Goal: Contribute content: Contribute content

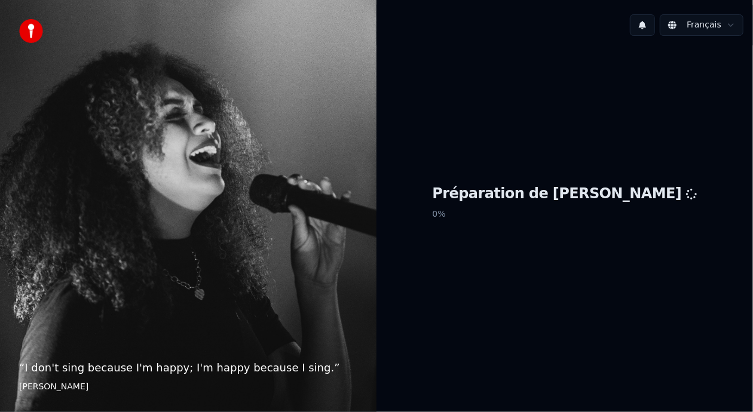
click at [524, 318] on div "Préparation de Youka 0 %" at bounding box center [564, 204] width 376 height 319
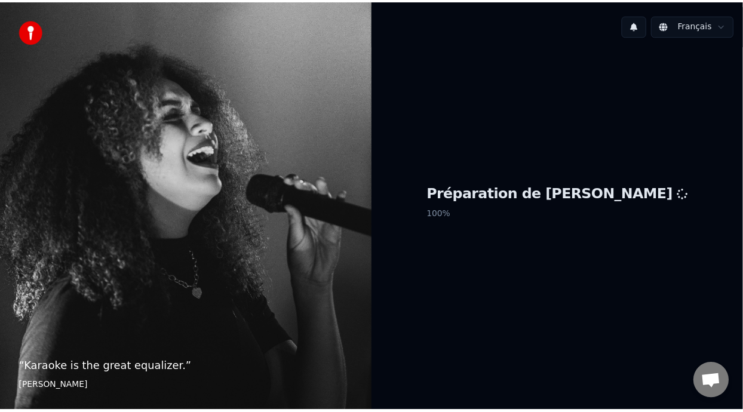
scroll to position [4, 0]
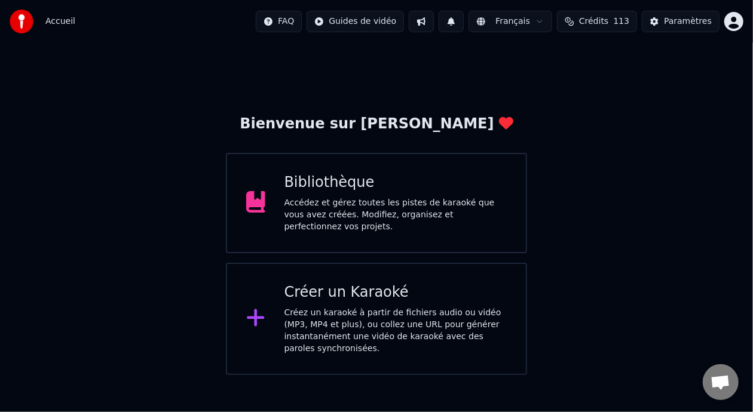
click at [416, 214] on div "Accédez et gérez toutes les pistes de karaoké que vous avez créées. Modifiez, o…" at bounding box center [395, 215] width 223 height 36
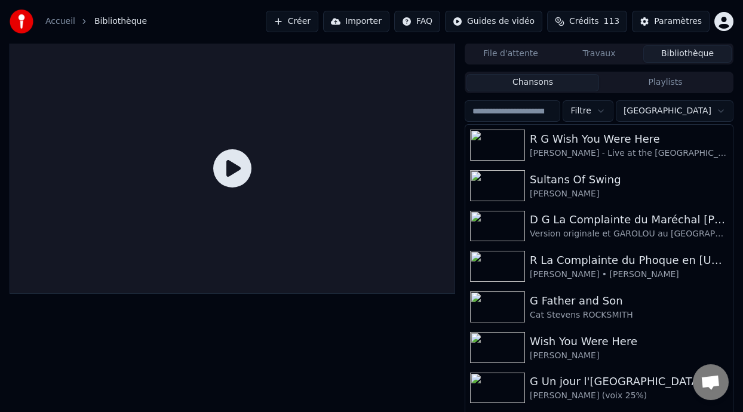
click at [670, 94] on div "Chansons Playlists Filtre Trier R G Wish You Were Here [PERSON_NAME] - Live at …" at bounding box center [599, 253] width 269 height 362
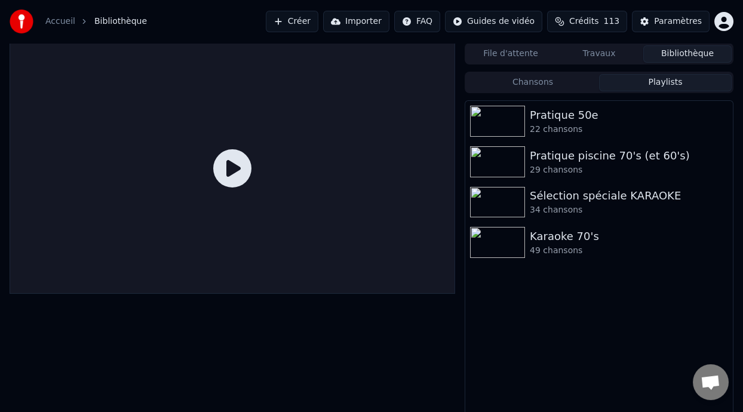
click at [673, 84] on button "Playlists" at bounding box center [665, 82] width 133 height 17
click at [587, 240] on div "Karaoke 70's" at bounding box center [623, 236] width 186 height 17
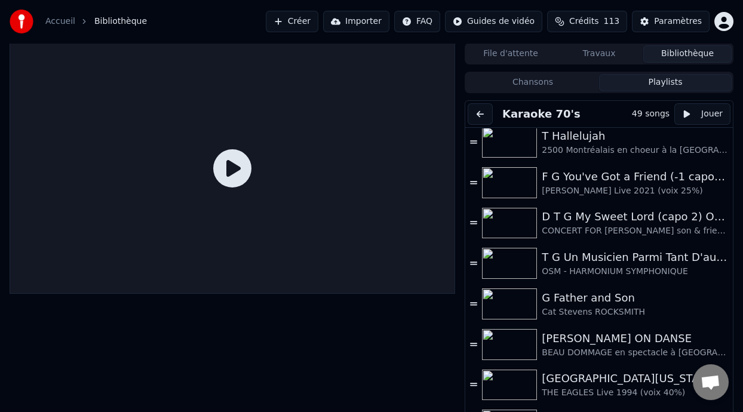
scroll to position [180, 0]
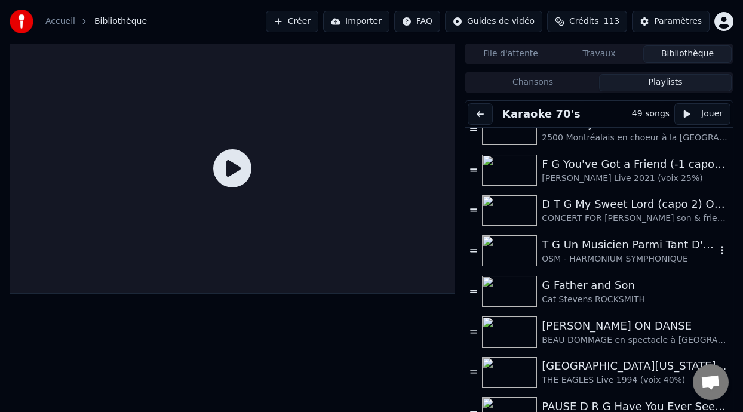
click at [639, 247] on div "T G Un Musicien Parmi Tant D'autres (choeurs 40%)" at bounding box center [629, 245] width 174 height 17
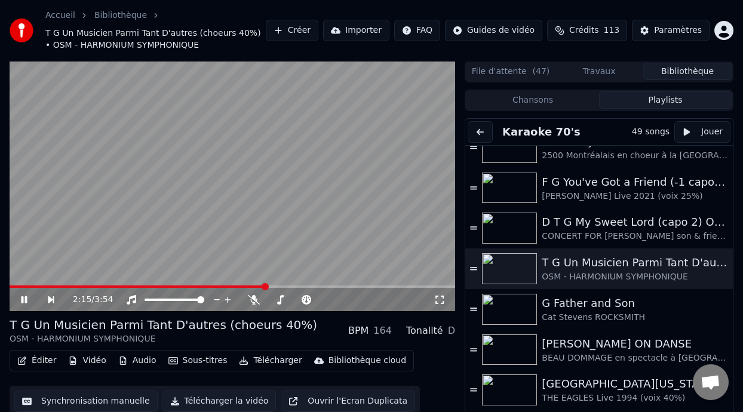
click at [266, 283] on span at bounding box center [265, 286] width 7 height 7
click at [24, 297] on icon at bounding box center [32, 300] width 27 height 10
click at [344, 297] on span at bounding box center [345, 299] width 7 height 7
click at [27, 297] on icon at bounding box center [32, 300] width 27 height 10
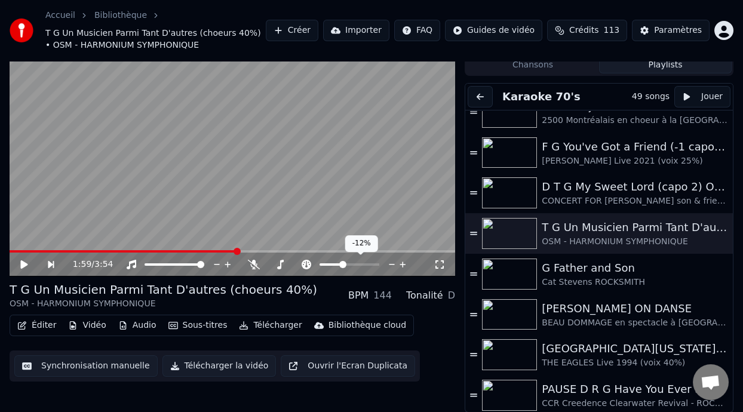
click at [342, 263] on span at bounding box center [342, 264] width 7 height 7
click at [213, 250] on span at bounding box center [111, 251] width 203 height 2
click at [24, 263] on icon at bounding box center [23, 264] width 7 height 8
click at [252, 262] on icon at bounding box center [254, 265] width 12 height 10
click at [254, 262] on icon at bounding box center [253, 265] width 7 height 10
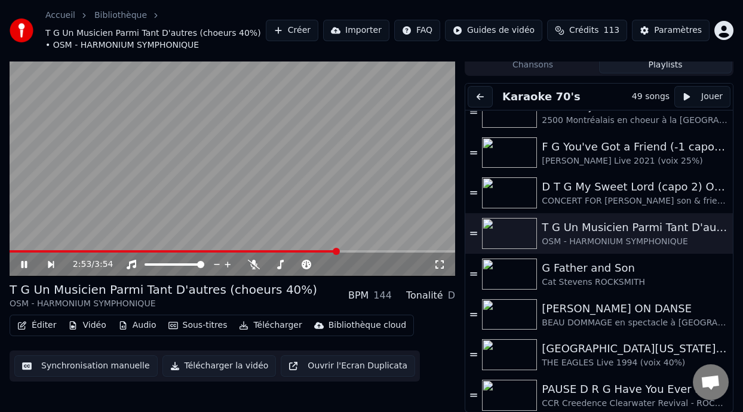
click at [256, 249] on video at bounding box center [233, 151] width 446 height 251
click at [260, 250] on span at bounding box center [135, 251] width 250 height 2
click at [435, 333] on div "Éditer Vidéo Audio Sous-titres Télécharger Bibliothèque cloud Synchronisation m…" at bounding box center [233, 348] width 446 height 67
click at [16, 260] on div "2:12 / 3:54" at bounding box center [232, 265] width 436 height 12
click at [21, 259] on div "2:12 / 3:54" at bounding box center [232, 265] width 436 height 12
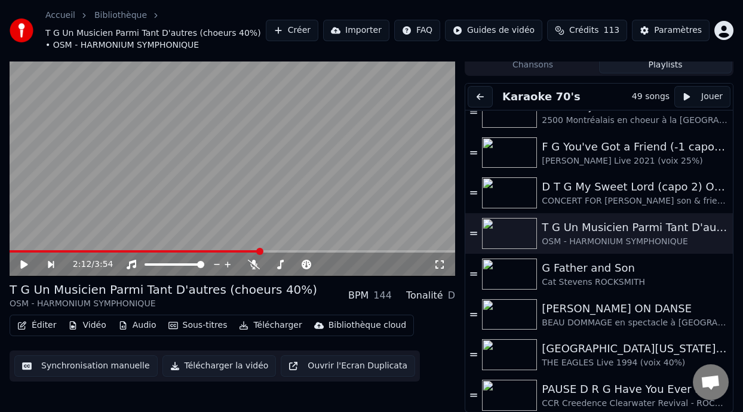
click at [23, 262] on icon at bounding box center [23, 264] width 7 height 8
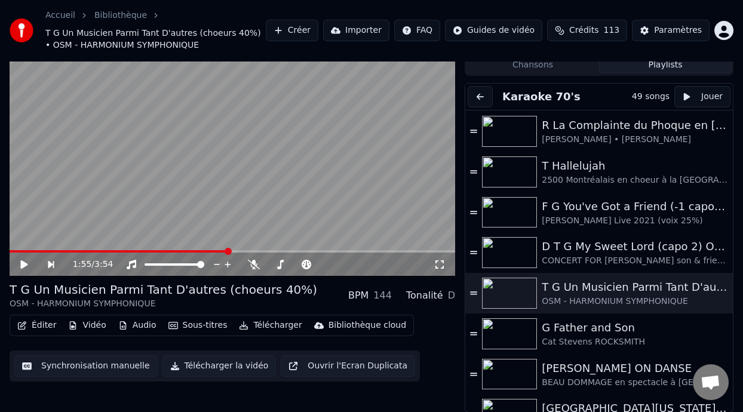
click at [43, 324] on button "Éditer" at bounding box center [37, 325] width 48 height 17
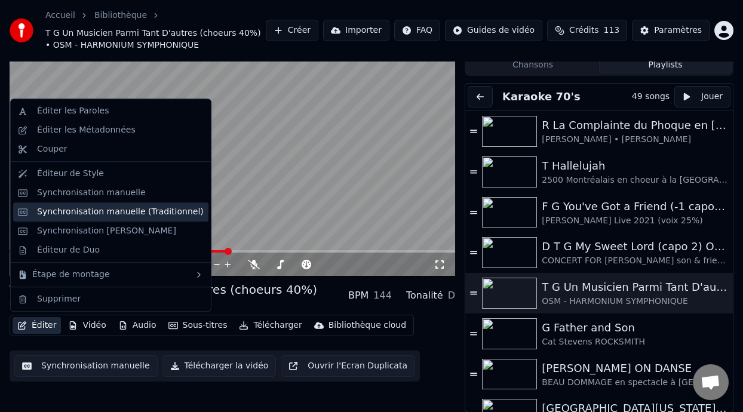
click at [144, 211] on div "Synchronisation manuelle (Traditionnel)" at bounding box center [120, 212] width 167 height 12
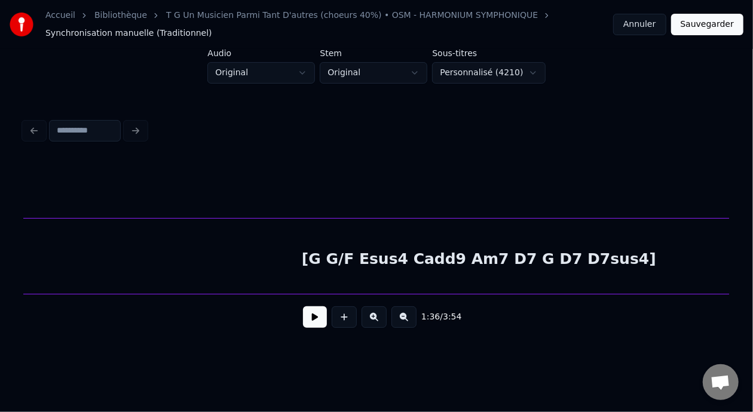
scroll to position [0, 12700]
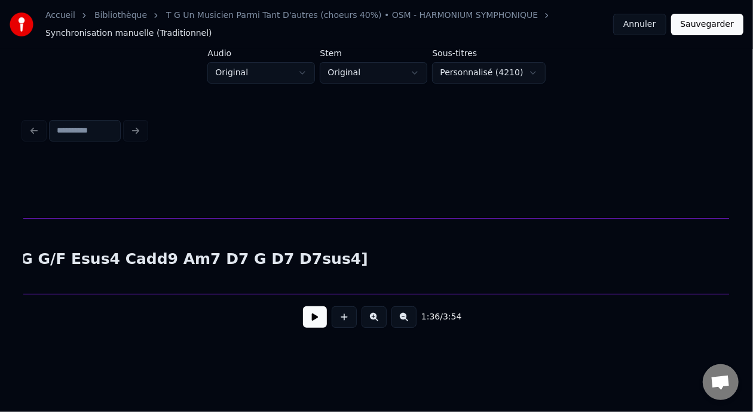
click at [305, 262] on div "[G G/F Esus4 Cadd9 Am7 D7 G D7 D7sus4]" at bounding box center [191, 259] width 2672 height 81
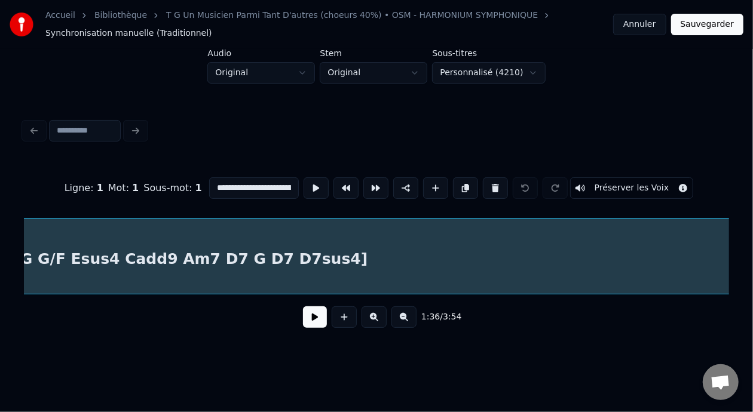
scroll to position [0, 11530]
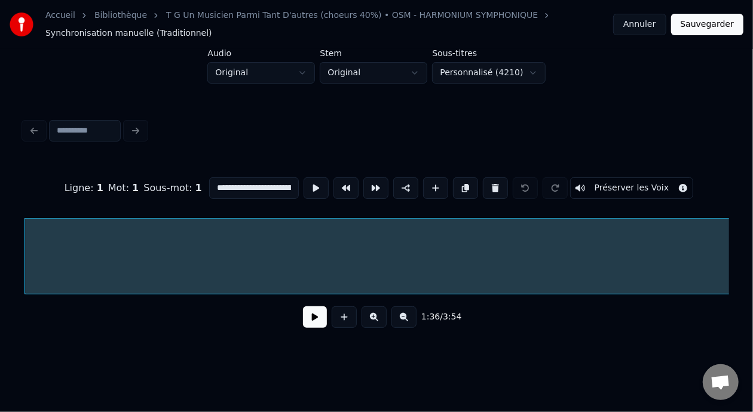
click at [263, 183] on input "**********" at bounding box center [254, 188] width 90 height 22
click at [261, 183] on input "**********" at bounding box center [254, 188] width 90 height 22
type input "**********"
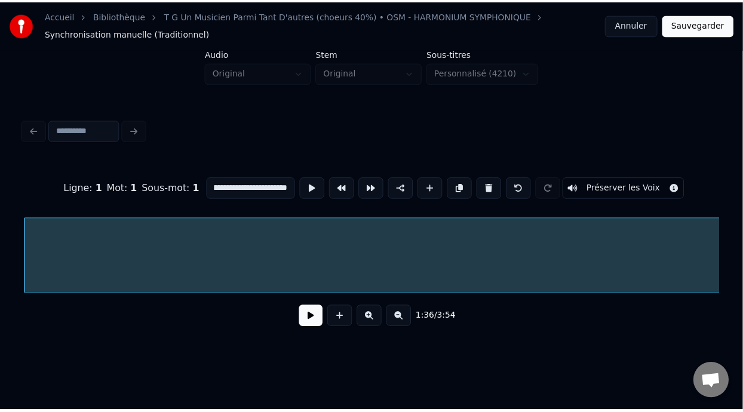
scroll to position [0, 0]
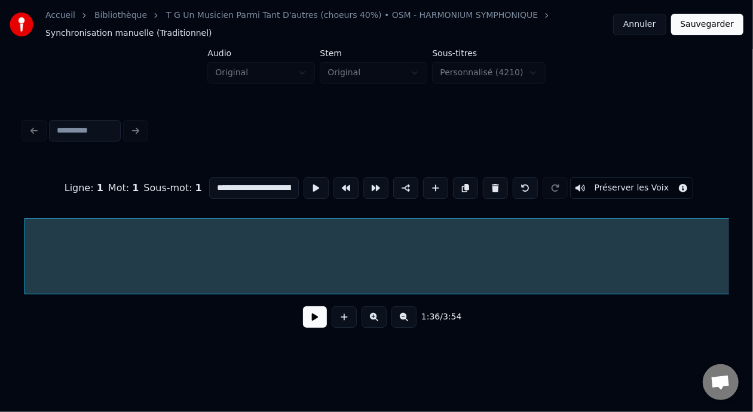
click at [714, 23] on button "Sauvegarder" at bounding box center [707, 25] width 72 height 22
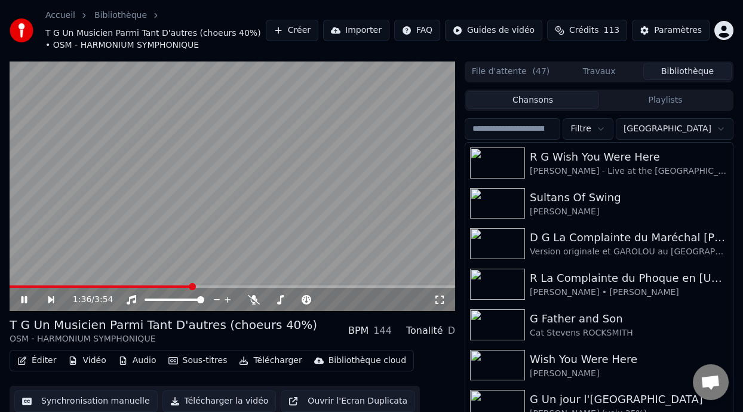
click at [193, 290] on span at bounding box center [192, 286] width 7 height 7
click at [164, 283] on span at bounding box center [165, 286] width 7 height 7
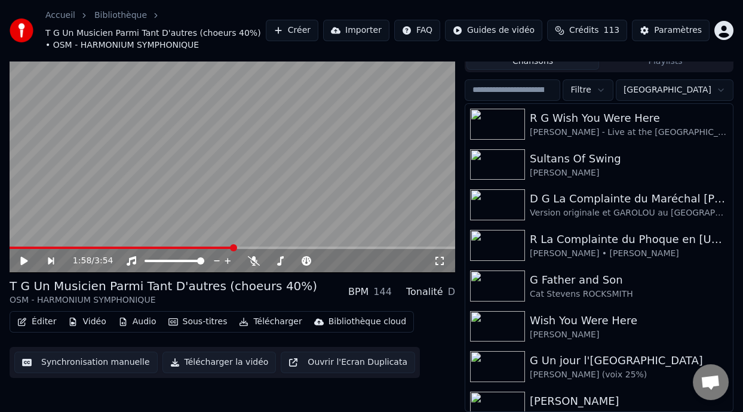
click at [44, 321] on button "Éditer" at bounding box center [37, 322] width 48 height 17
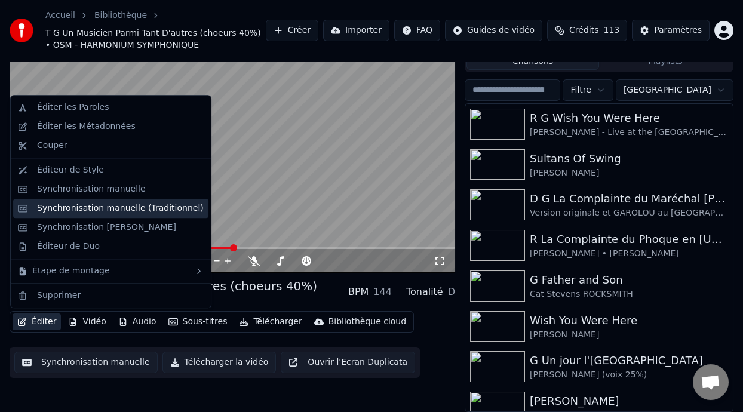
click at [154, 208] on div "Synchronisation manuelle (Traditionnel)" at bounding box center [120, 209] width 167 height 12
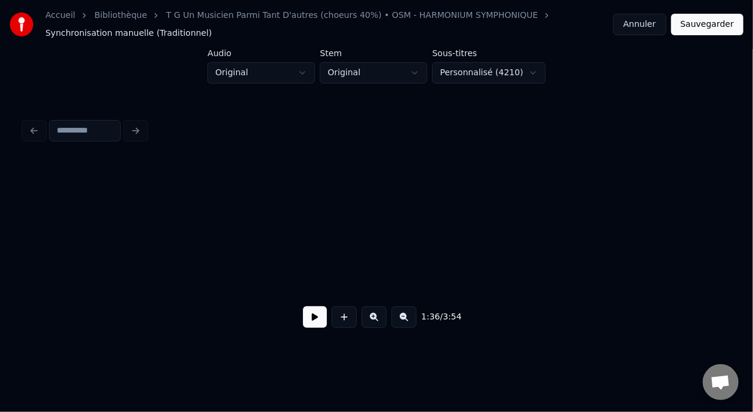
scroll to position [0, 11529]
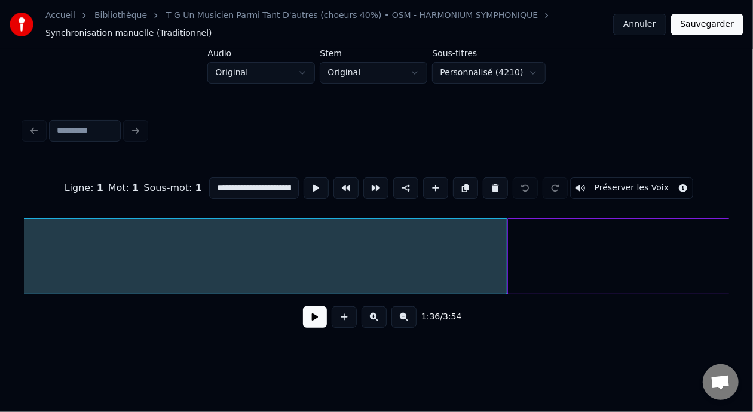
scroll to position [0, 13776]
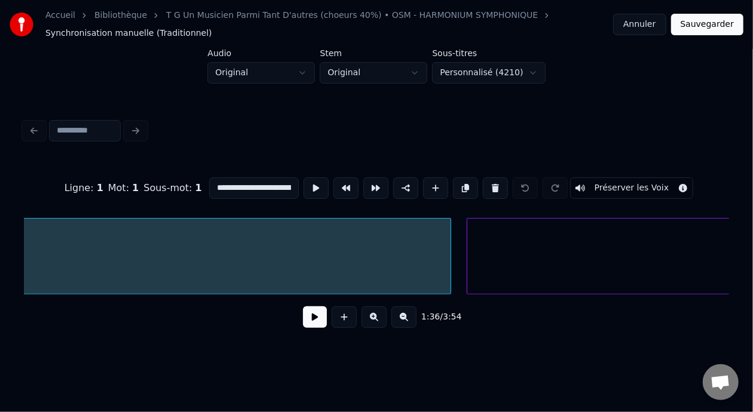
click at [467, 251] on div at bounding box center [469, 256] width 4 height 75
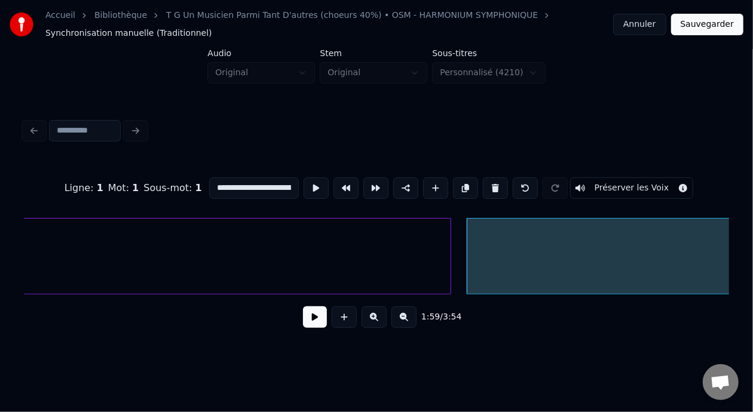
type input "**********"
click at [333, 182] on button at bounding box center [345, 188] width 25 height 22
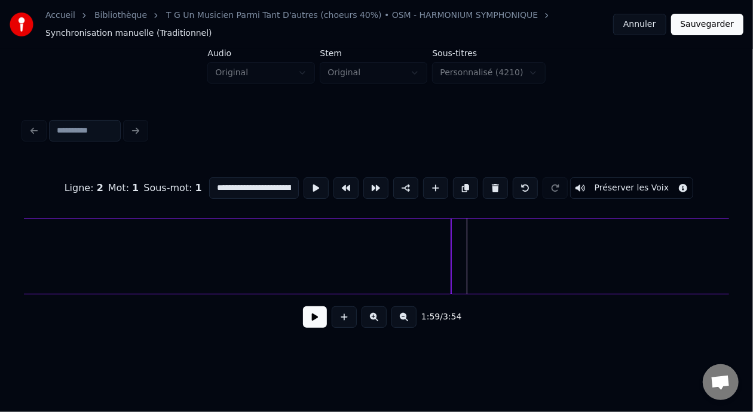
click at [710, 26] on button "Sauvegarder" at bounding box center [707, 25] width 72 height 22
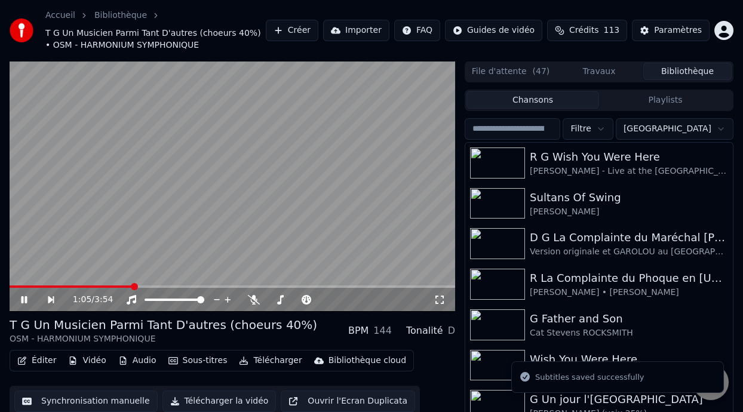
click at [133, 284] on span at bounding box center [134, 286] width 7 height 7
click at [159, 287] on span at bounding box center [160, 286] width 7 height 7
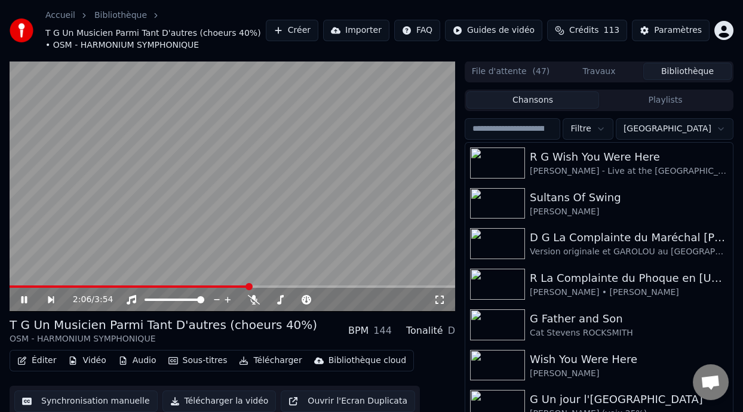
click at [24, 295] on icon at bounding box center [32, 300] width 27 height 10
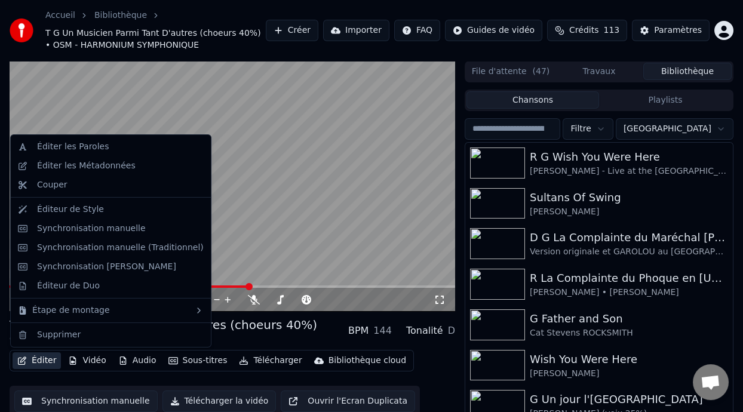
click at [44, 359] on button "Éditer" at bounding box center [37, 360] width 48 height 17
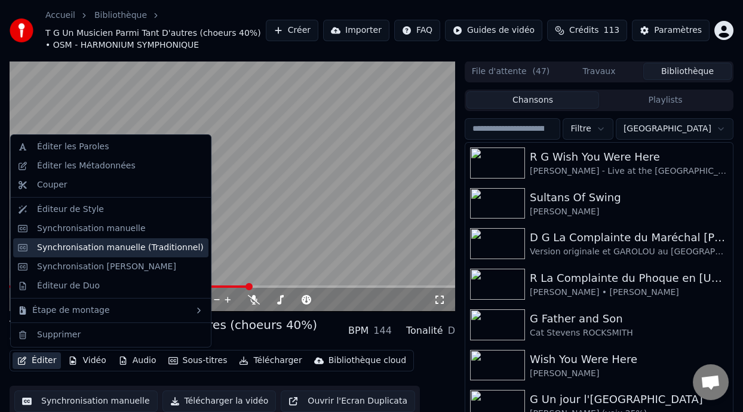
click at [145, 251] on div "Synchronisation manuelle (Traditionnel)" at bounding box center [120, 248] width 167 height 12
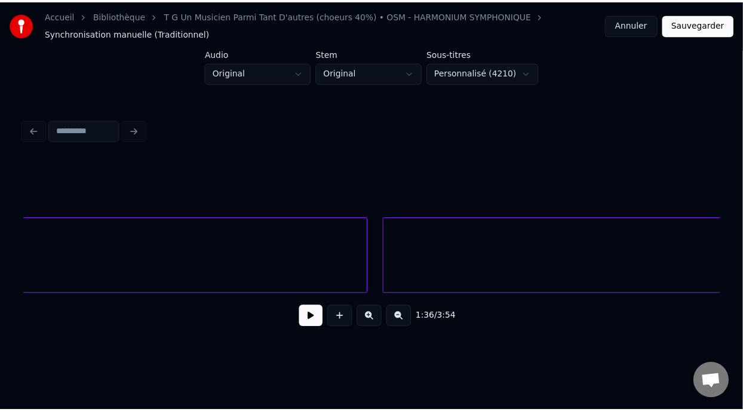
scroll to position [0, 13790]
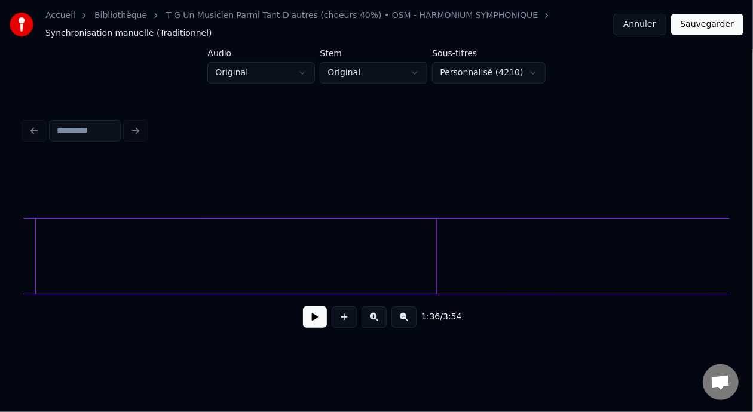
click at [36, 260] on div at bounding box center [38, 256] width 4 height 75
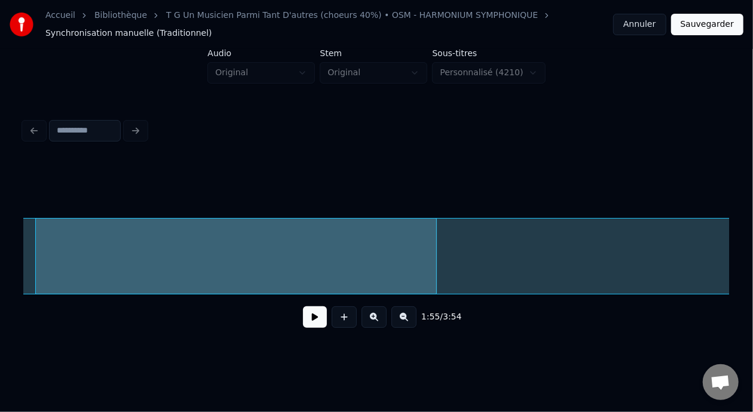
click at [708, 19] on button "Sauvegarder" at bounding box center [707, 25] width 72 height 22
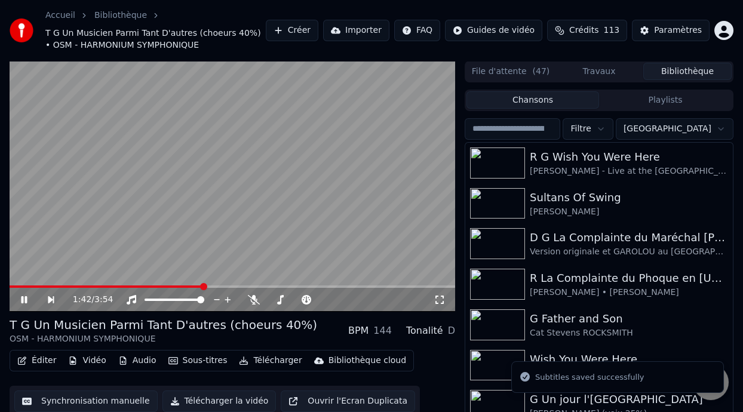
click at [203, 283] on span at bounding box center [203, 286] width 7 height 7
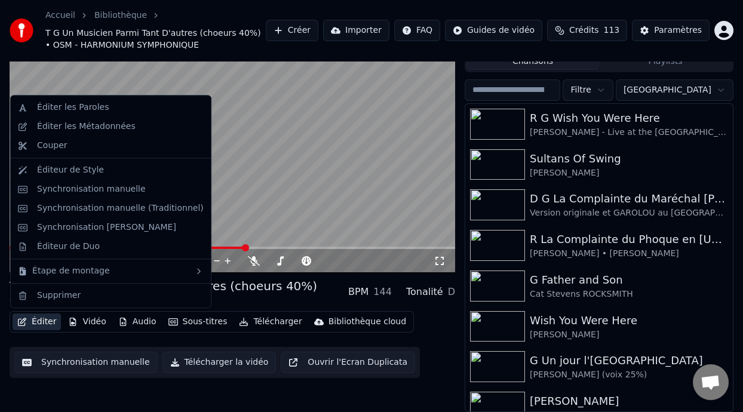
click at [47, 325] on button "Éditer" at bounding box center [37, 322] width 48 height 17
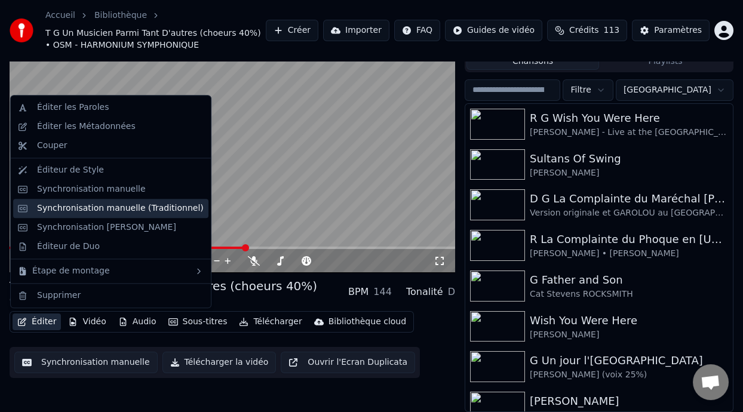
click at [142, 207] on div "Synchronisation manuelle (Traditionnel)" at bounding box center [120, 209] width 167 height 12
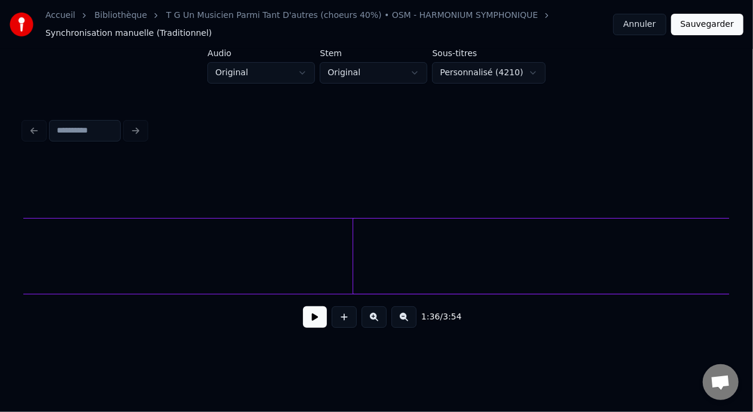
scroll to position [0, 13481]
click at [53, 262] on div at bounding box center [55, 256] width 4 height 75
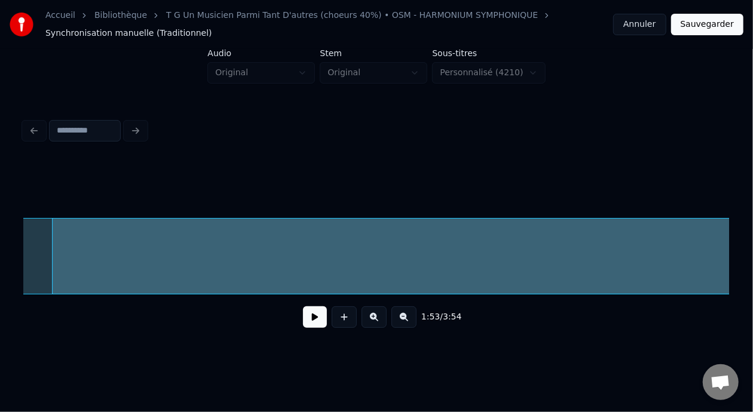
click at [412, 323] on button at bounding box center [403, 317] width 25 height 22
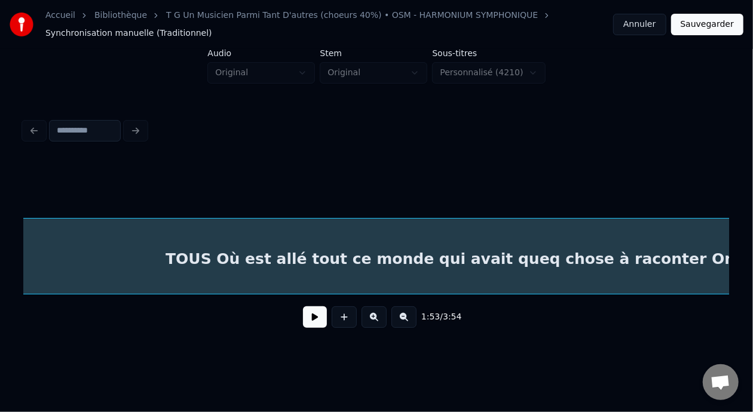
scroll to position [0, 10104]
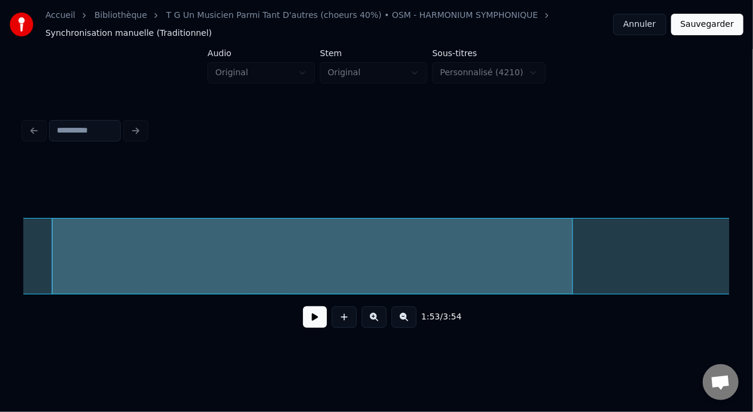
click at [413, 321] on button at bounding box center [403, 317] width 25 height 22
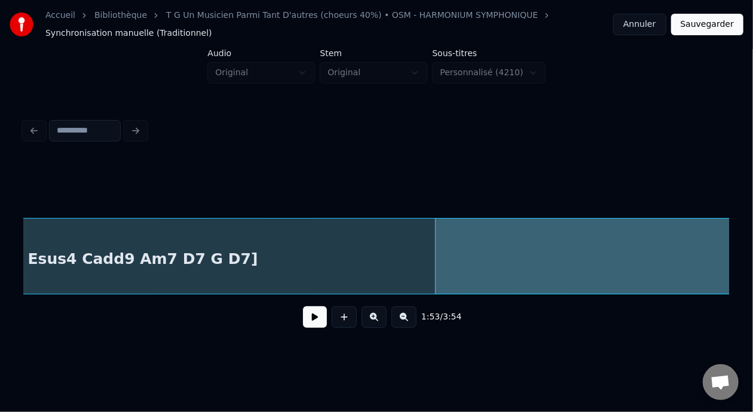
scroll to position [0, 6303]
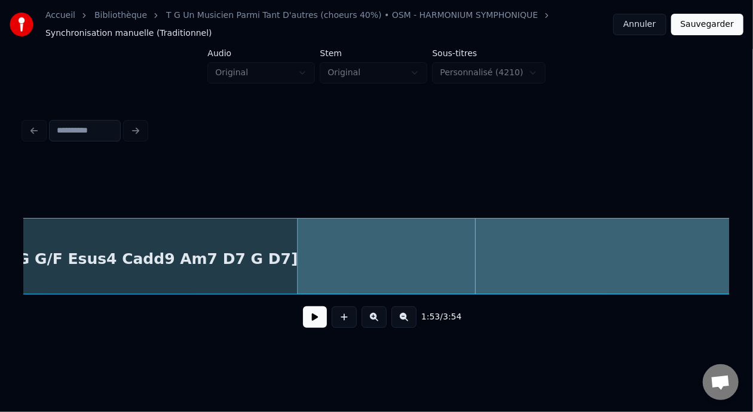
click at [297, 257] on div at bounding box center [299, 256] width 4 height 75
click at [704, 28] on button "Sauvegarder" at bounding box center [707, 25] width 72 height 22
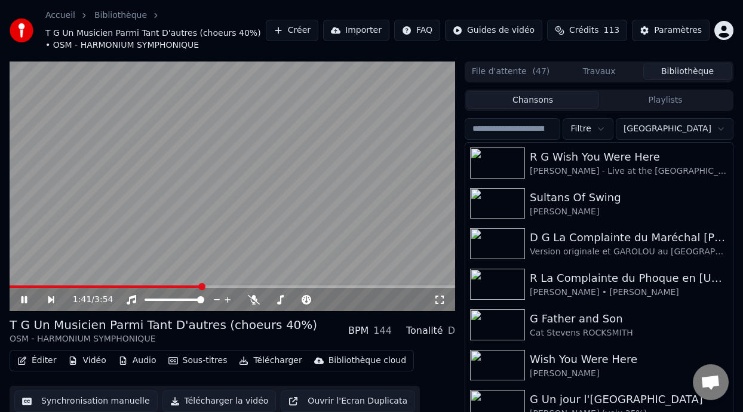
click at [201, 286] on span at bounding box center [201, 286] width 7 height 7
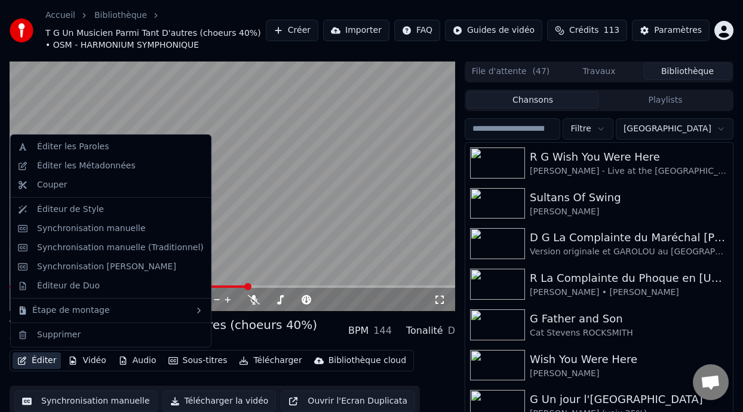
click at [44, 358] on button "Éditer" at bounding box center [37, 360] width 48 height 17
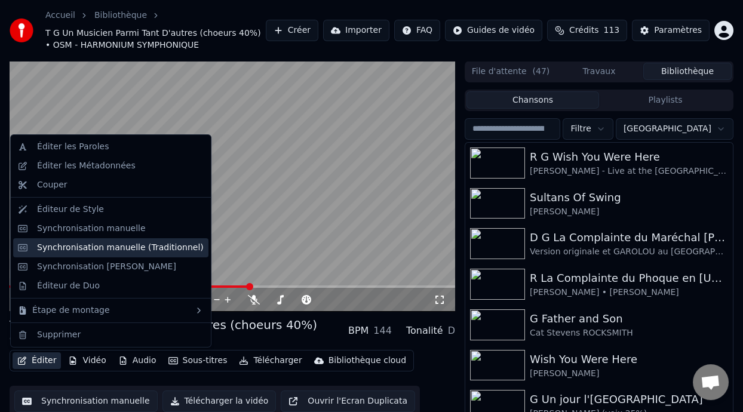
click at [162, 248] on div "Synchronisation manuelle (Traditionnel)" at bounding box center [120, 248] width 167 height 12
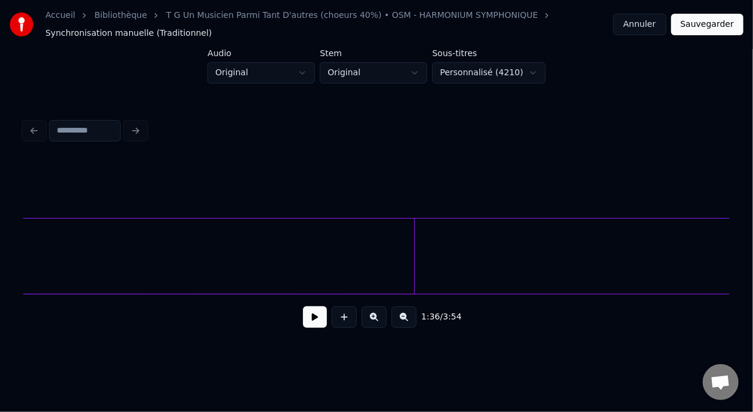
scroll to position [0, 6726]
click at [378, 257] on div at bounding box center [379, 256] width 4 height 75
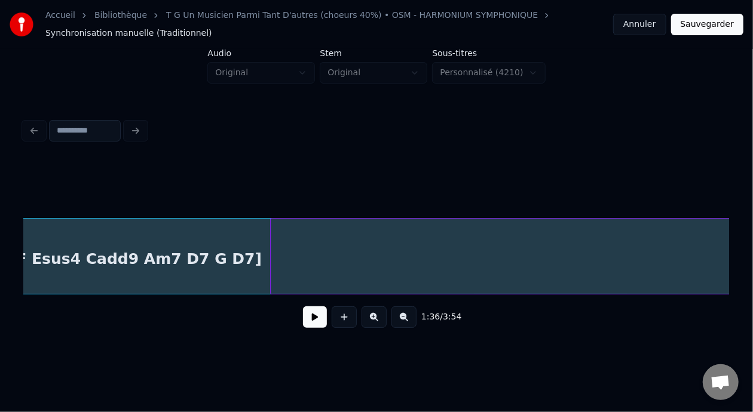
scroll to position [0, 6346]
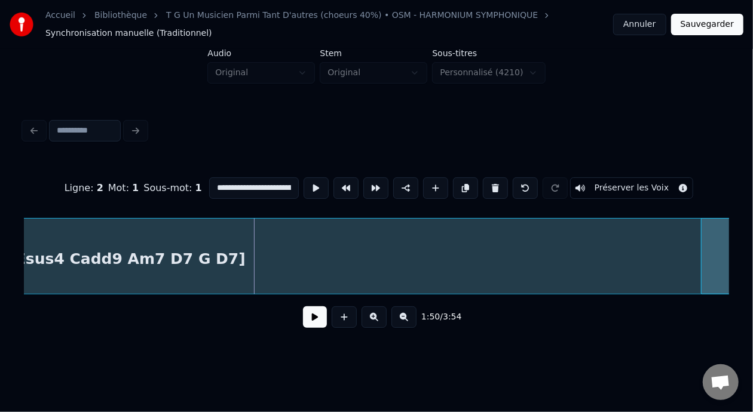
click at [703, 258] on div at bounding box center [703, 256] width 4 height 75
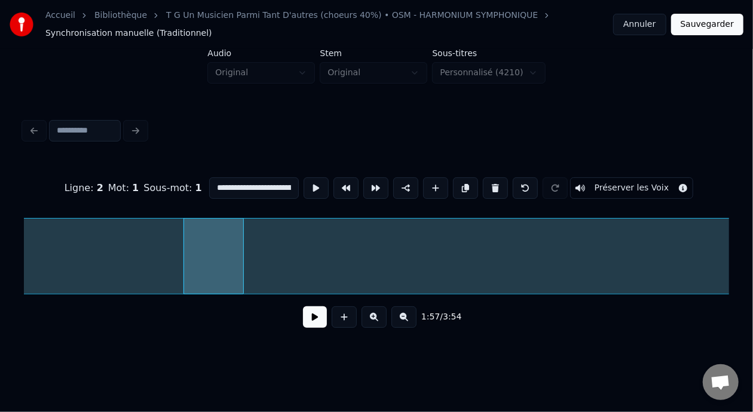
scroll to position [0, 6872]
click at [537, 182] on button at bounding box center [525, 188] width 25 height 22
type input "**********"
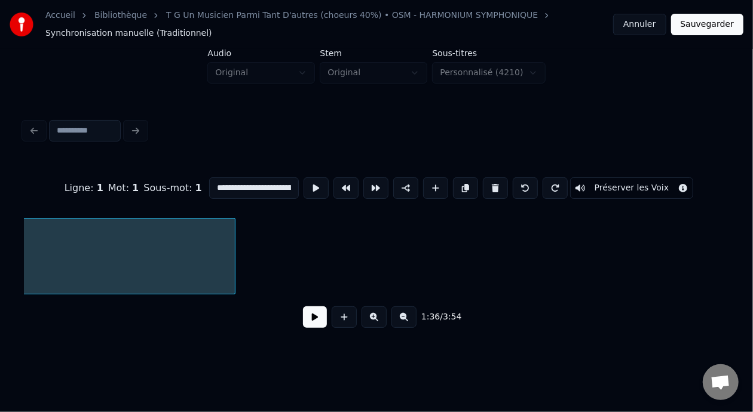
scroll to position [0, 5765]
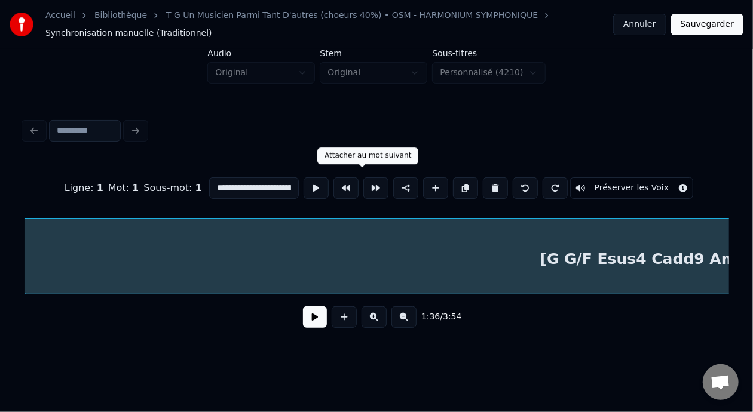
click at [363, 184] on button at bounding box center [375, 188] width 25 height 22
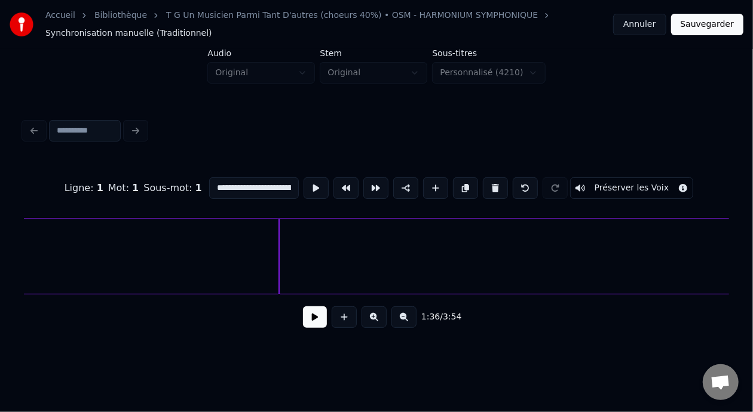
scroll to position [0, 6776]
click at [409, 318] on button at bounding box center [403, 317] width 25 height 22
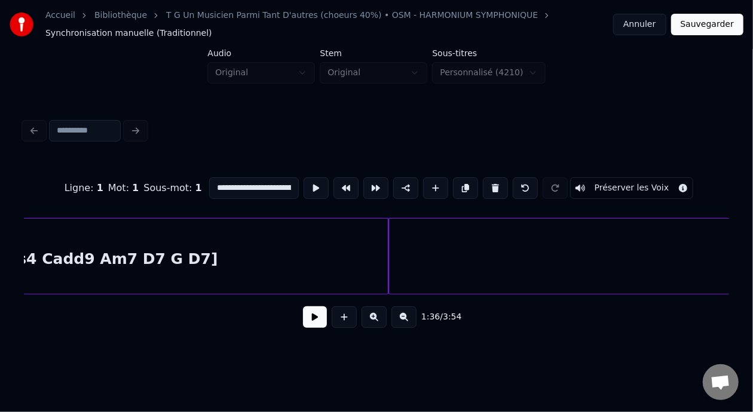
scroll to position [0, 3155]
click at [256, 259] on div at bounding box center [258, 256] width 4 height 75
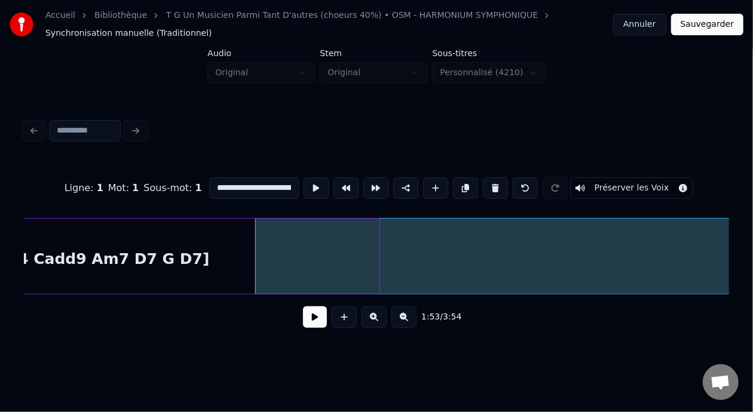
click at [716, 26] on button "Sauvegarder" at bounding box center [707, 25] width 72 height 22
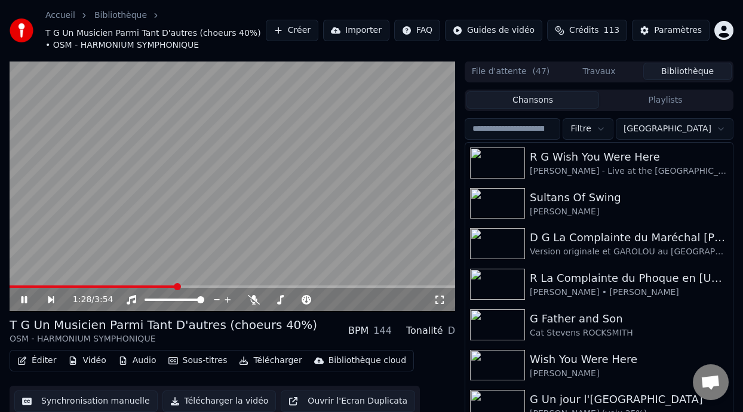
click at [176, 283] on span at bounding box center [177, 286] width 7 height 7
click at [220, 283] on span at bounding box center [220, 286] width 7 height 7
click at [250, 298] on icon at bounding box center [254, 300] width 12 height 10
click at [24, 295] on icon at bounding box center [32, 300] width 27 height 10
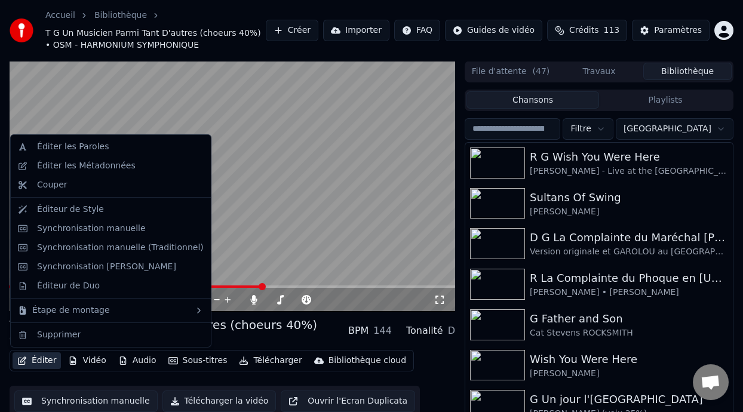
click at [48, 360] on button "Éditer" at bounding box center [37, 360] width 48 height 17
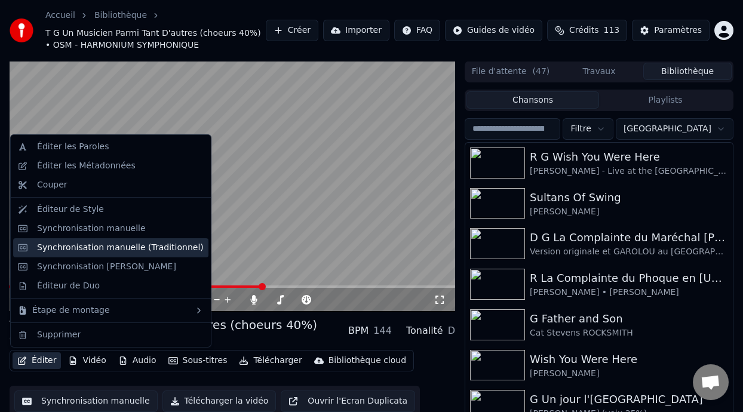
click at [145, 249] on div "Synchronisation manuelle (Traditionnel)" at bounding box center [120, 248] width 167 height 12
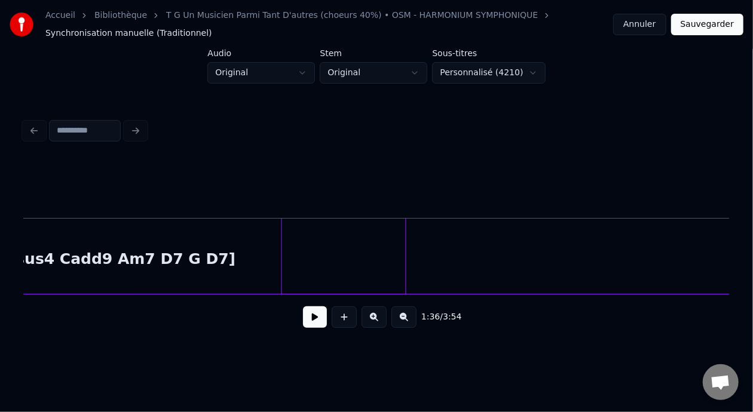
scroll to position [0, 3137]
click at [201, 252] on div "[G G/F Esus4 Cadd9 Am7 D7 G D7]" at bounding box center [84, 259] width 628 height 81
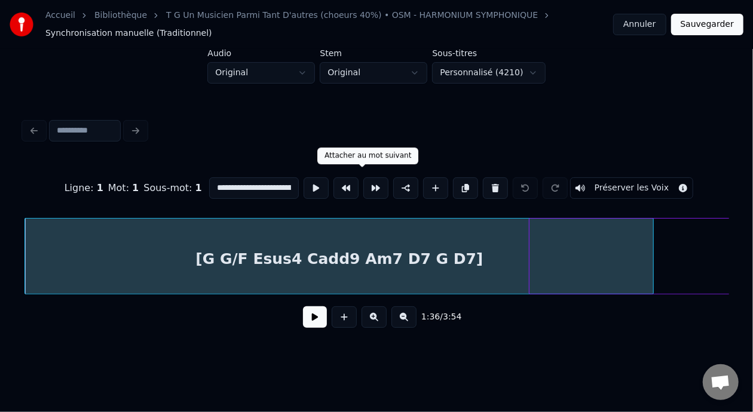
click at [363, 182] on button at bounding box center [375, 188] width 25 height 22
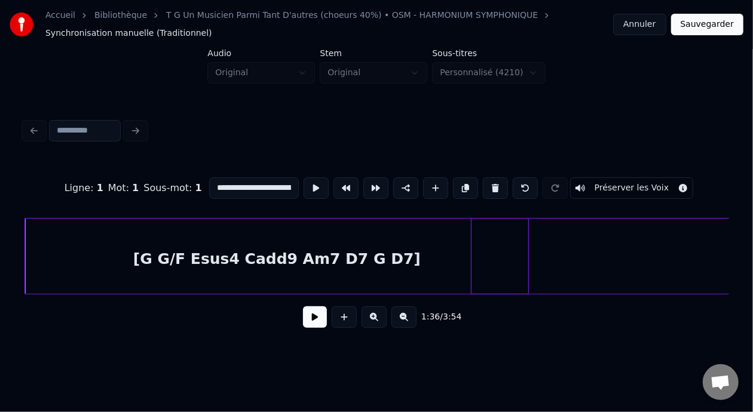
click at [473, 256] on div at bounding box center [473, 256] width 4 height 75
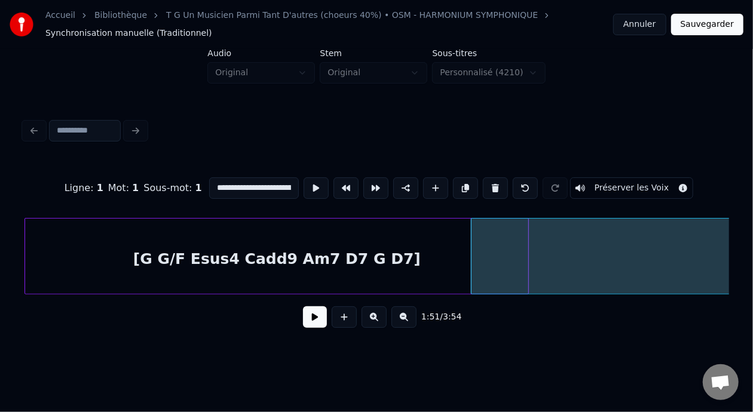
click at [354, 253] on div "[G G/F Esus4 Cadd9 Am7 D7 G D7]" at bounding box center [276, 259] width 503 height 81
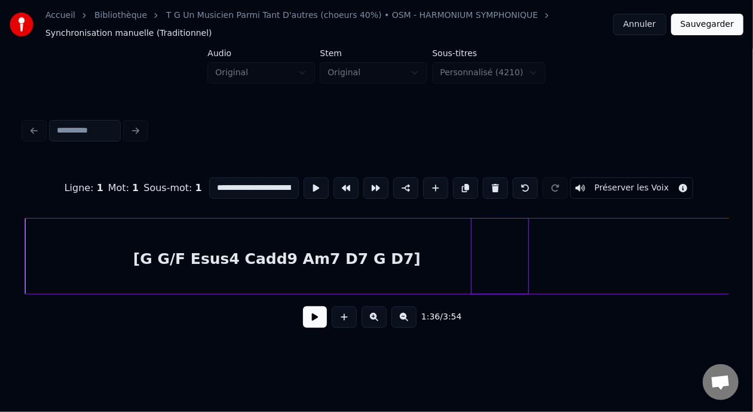
click at [311, 317] on button at bounding box center [315, 317] width 24 height 22
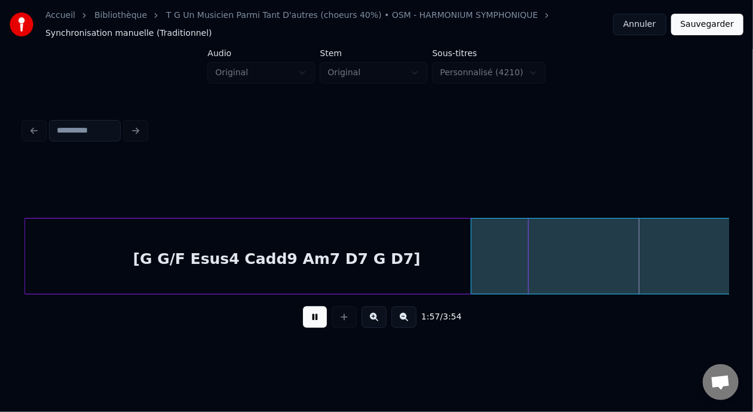
click at [306, 324] on button at bounding box center [315, 317] width 24 height 22
click at [375, 253] on div "[G G/F Esus4 Cadd9 Am7 D7 G D7]" at bounding box center [276, 259] width 503 height 81
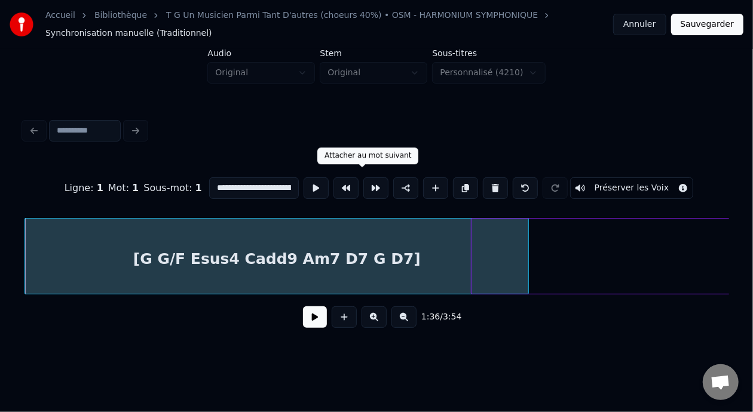
click at [363, 179] on button at bounding box center [375, 188] width 25 height 22
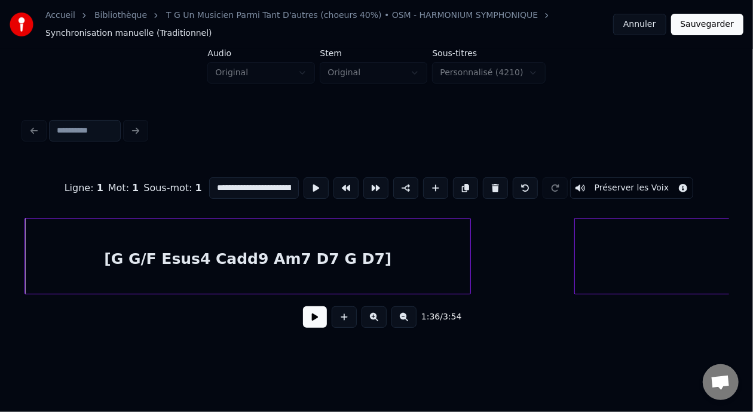
click at [575, 254] on div at bounding box center [577, 256] width 4 height 75
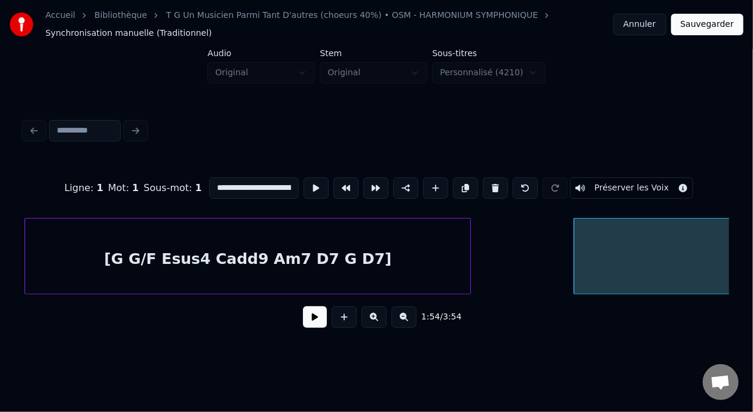
click at [509, 249] on div "[G G/F Esus4 Cadd9 Am7 D7 G D7] TOUS Où est allé tout ce monde qui avait queq c…" at bounding box center [650, 256] width 7016 height 76
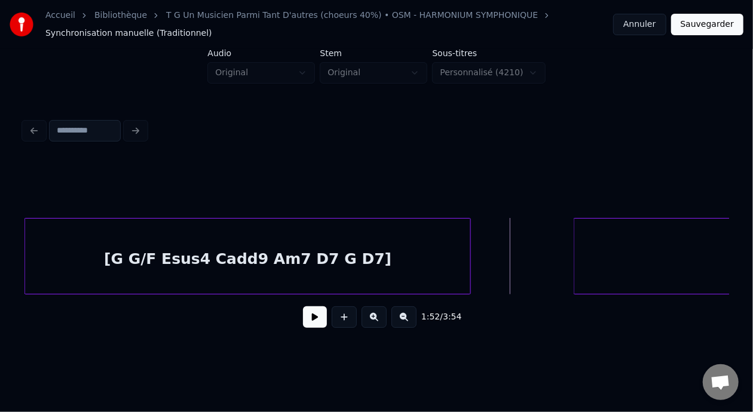
click at [315, 321] on button at bounding box center [315, 317] width 24 height 22
click at [314, 323] on button at bounding box center [315, 317] width 24 height 22
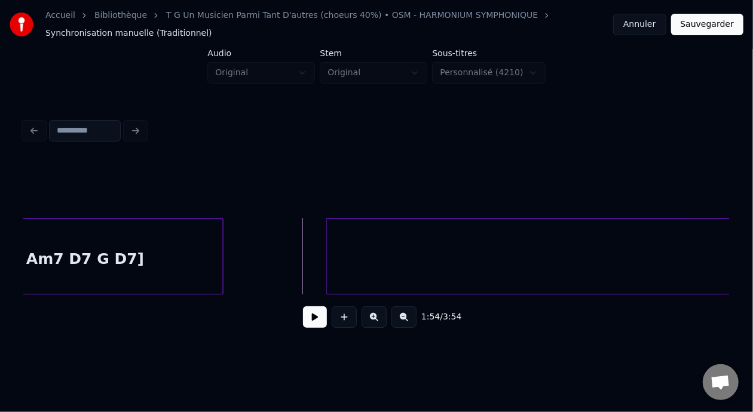
scroll to position [0, 3168]
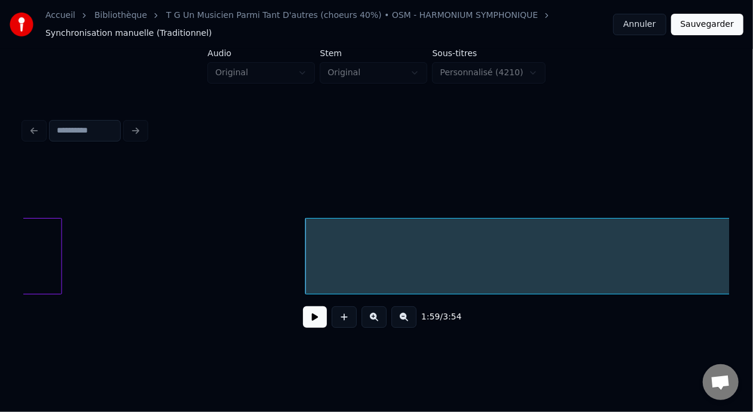
scroll to position [0, 3298]
click at [416, 327] on button at bounding box center [403, 317] width 25 height 22
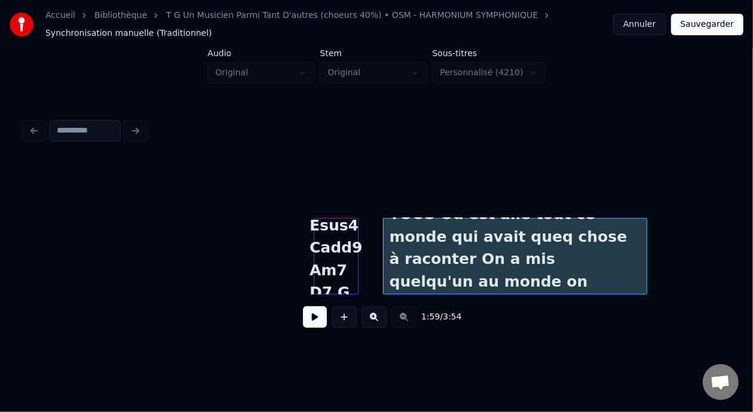
click at [379, 317] on button at bounding box center [373, 317] width 25 height 22
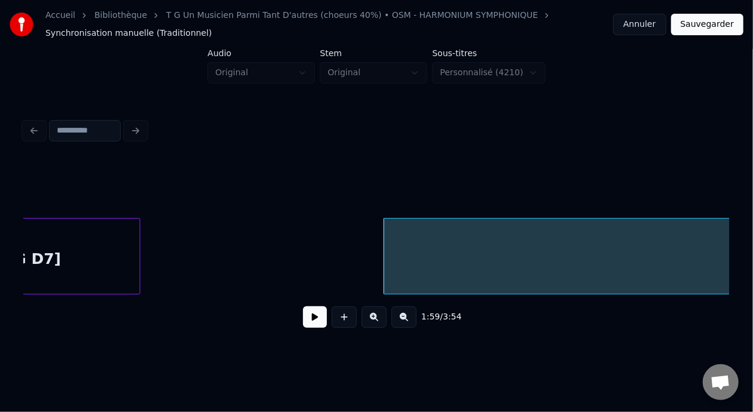
click at [306, 250] on div "TOUS Où est allé tout ce monde qui avait queq chose à raconter On a mis quelqu'…" at bounding box center [320, 256] width 7016 height 76
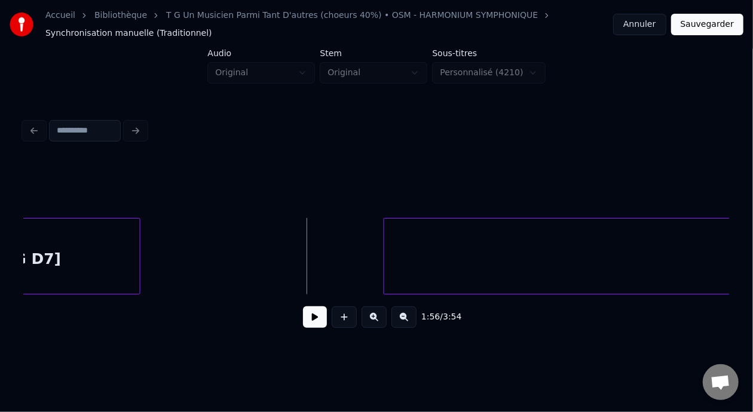
click at [311, 323] on button at bounding box center [315, 317] width 24 height 22
click at [309, 323] on button at bounding box center [315, 317] width 24 height 22
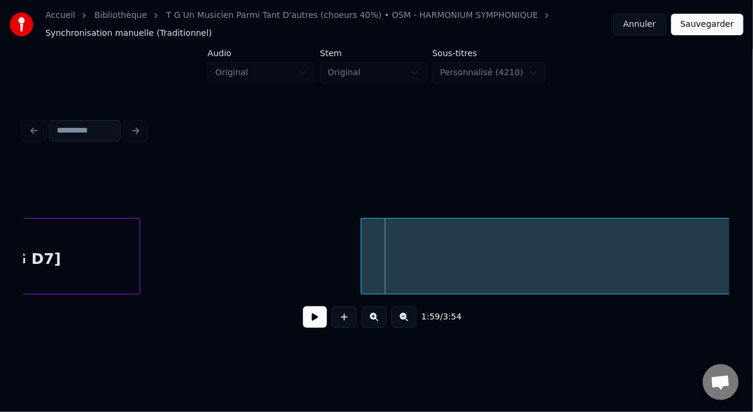
click at [361, 250] on div at bounding box center [363, 256] width 4 height 75
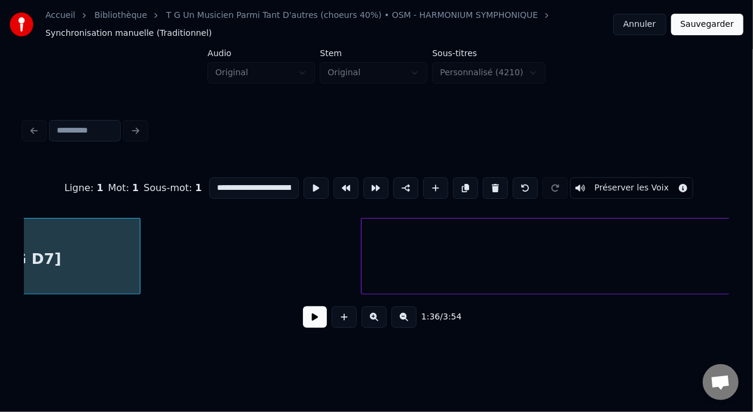
scroll to position [0, 2882]
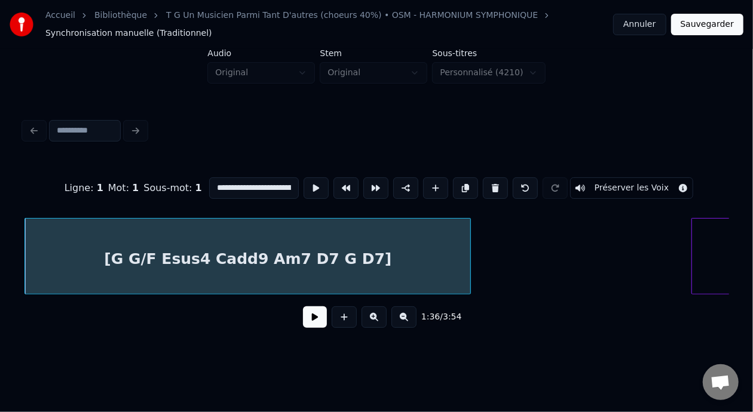
click at [311, 322] on button at bounding box center [315, 317] width 24 height 22
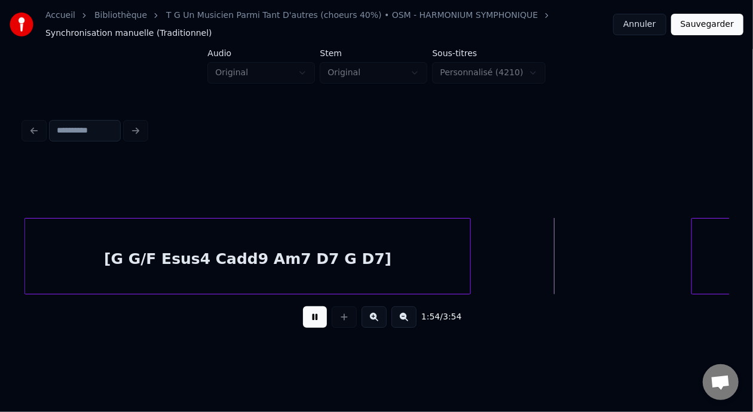
click at [308, 321] on button at bounding box center [315, 317] width 24 height 22
click at [481, 253] on div "TOUS Où est allé tout ce monde qui avait queq chose à raconter On a mis quelqu'…" at bounding box center [650, 256] width 7016 height 76
click at [320, 317] on button at bounding box center [315, 317] width 24 height 22
click at [308, 323] on button at bounding box center [315, 317] width 24 height 22
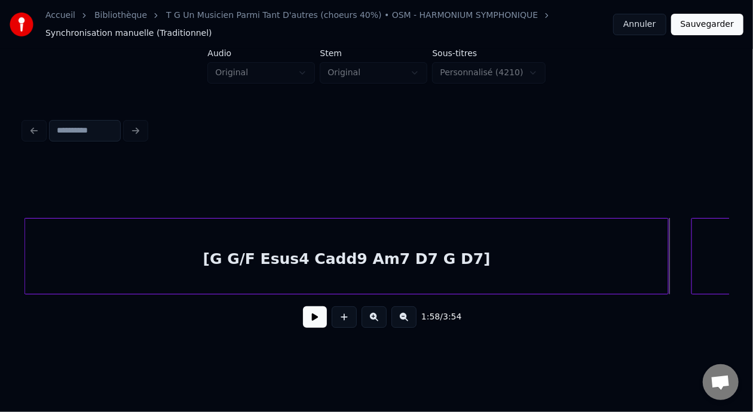
click at [665, 260] on div at bounding box center [666, 256] width 4 height 75
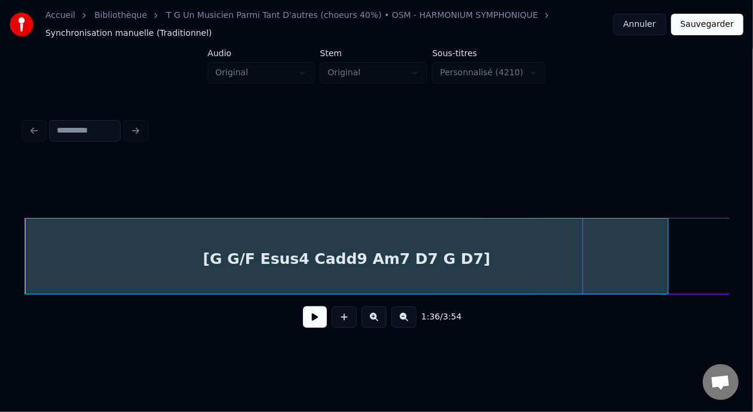
click at [583, 259] on div at bounding box center [585, 256] width 4 height 75
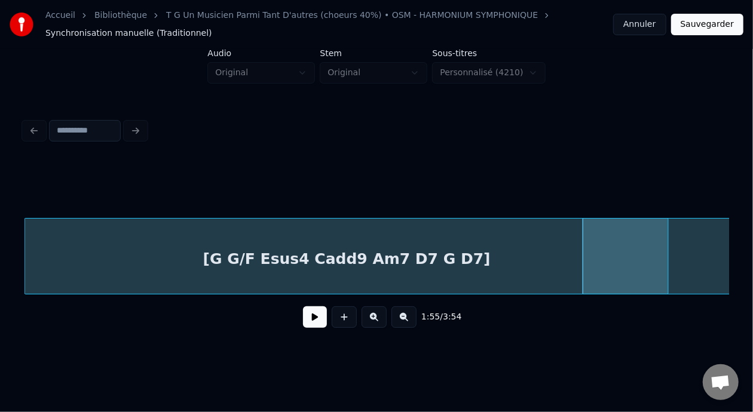
click at [702, 26] on button "Sauvegarder" at bounding box center [707, 25] width 72 height 22
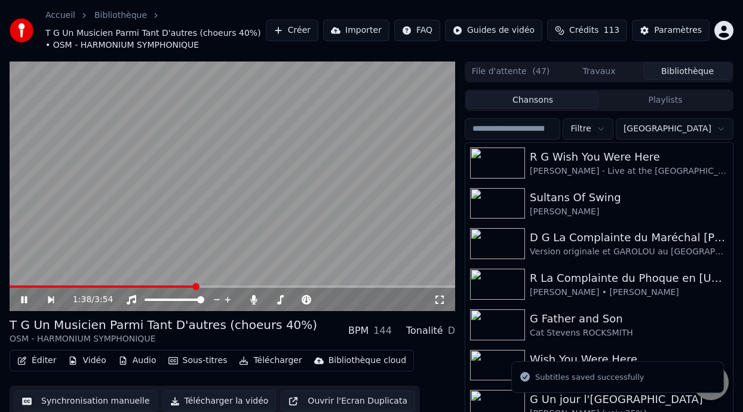
click at [195, 286] on span at bounding box center [195, 286] width 7 height 7
click at [36, 363] on button "Éditer" at bounding box center [37, 360] width 48 height 17
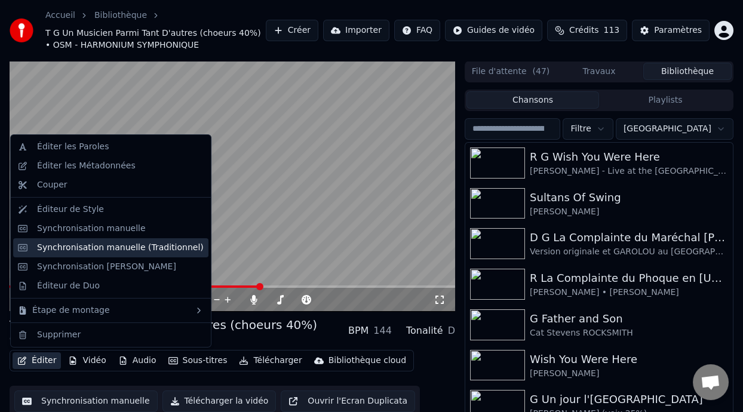
click at [152, 249] on div "Synchronisation manuelle (Traditionnel)" at bounding box center [120, 248] width 167 height 12
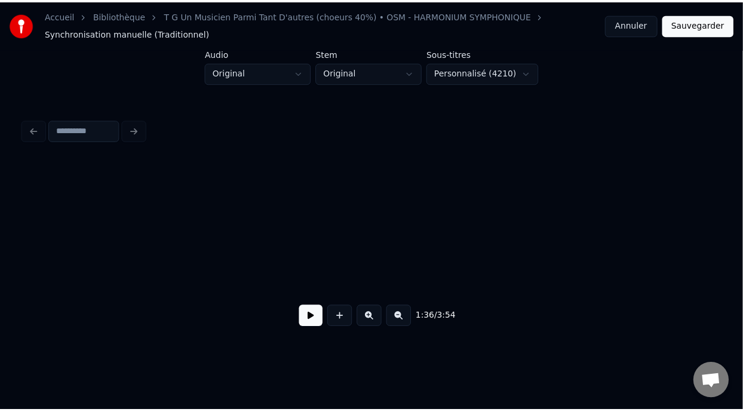
scroll to position [0, 2882]
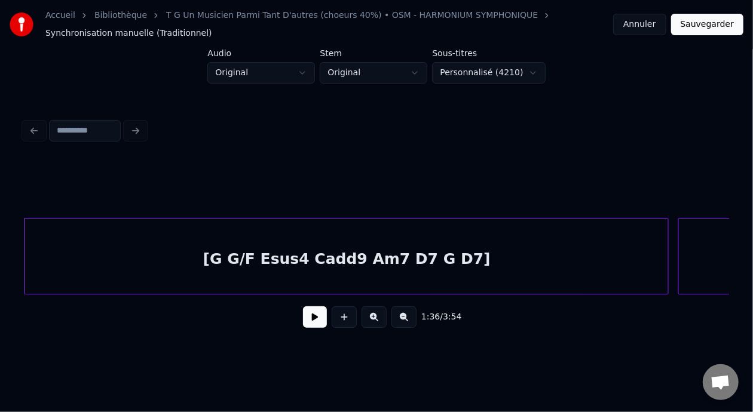
click at [679, 260] on div at bounding box center [681, 256] width 4 height 75
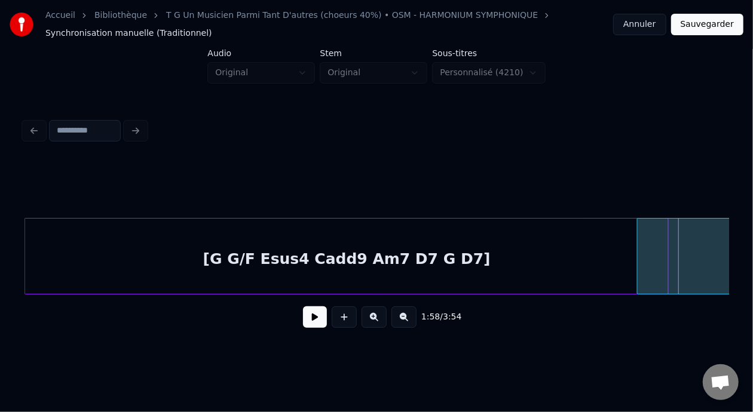
click at [639, 260] on div at bounding box center [639, 256] width 4 height 75
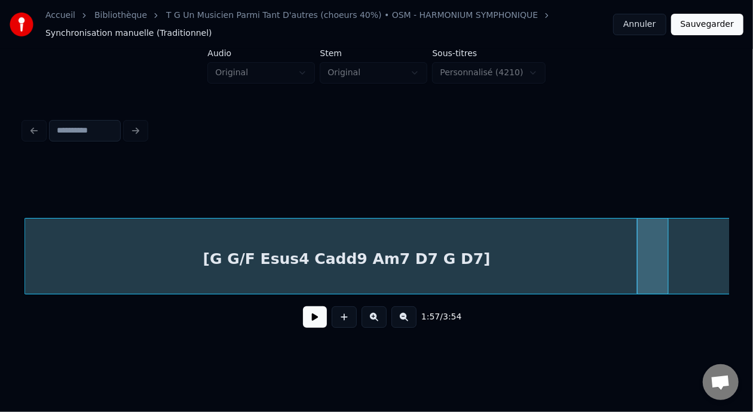
click at [702, 27] on button "Sauvegarder" at bounding box center [707, 25] width 72 height 22
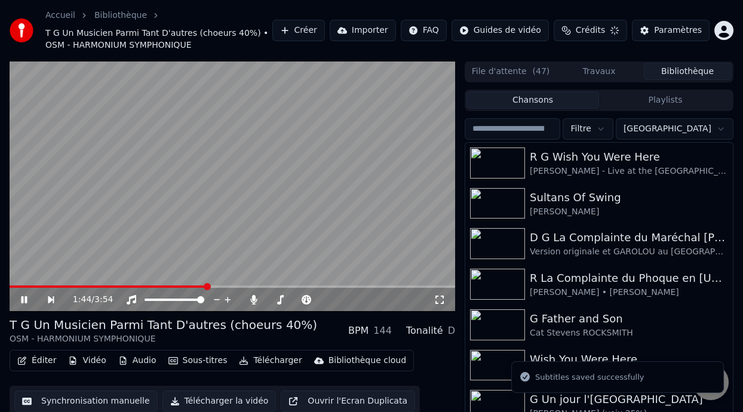
click at [205, 284] on span at bounding box center [207, 286] width 7 height 7
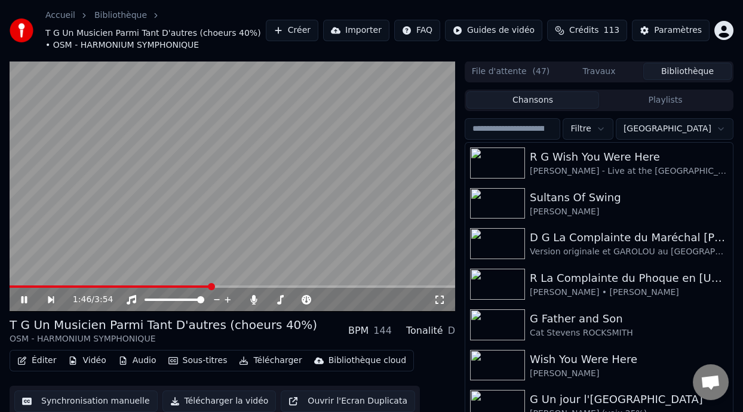
click at [215, 284] on span at bounding box center [211, 286] width 7 height 7
click at [24, 296] on icon at bounding box center [32, 300] width 27 height 10
